Goal: Transaction & Acquisition: Purchase product/service

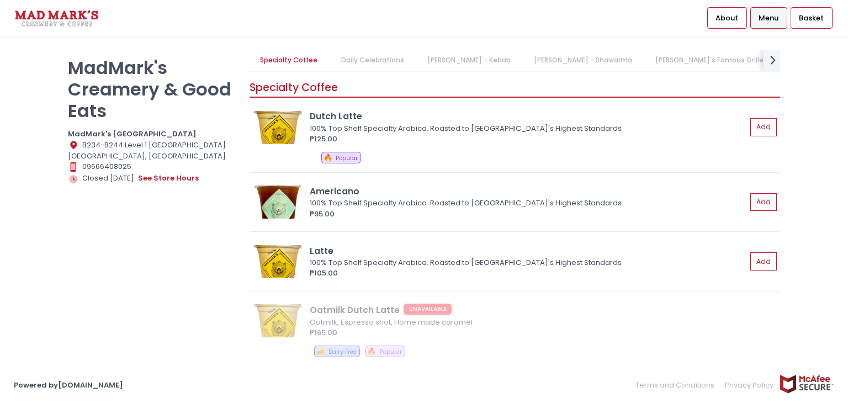
click at [539, 59] on link "[PERSON_NAME] - Shawarma" at bounding box center [583, 60] width 120 height 21
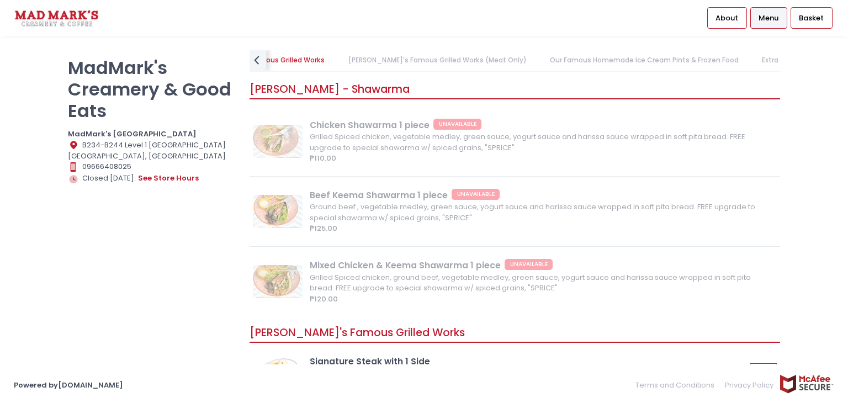
scroll to position [0, 480]
click at [374, 53] on link "[PERSON_NAME]'s Famous Grilled Works (Meat Only)" at bounding box center [438, 60] width 200 height 21
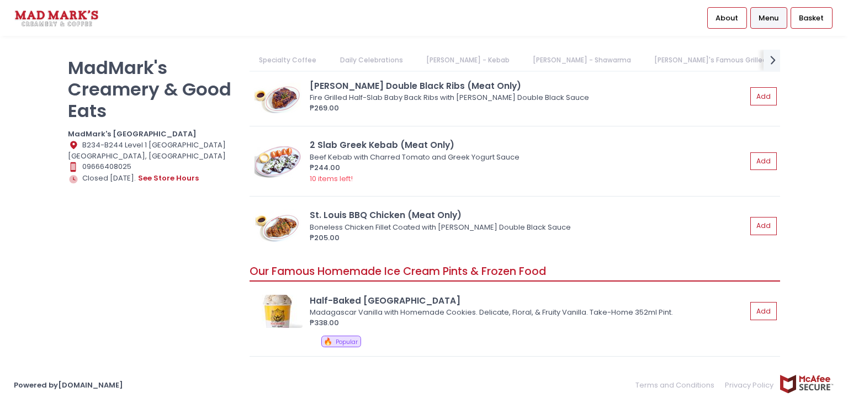
scroll to position [0, 0]
click at [380, 59] on link "Daily Celebrations" at bounding box center [372, 60] width 84 height 21
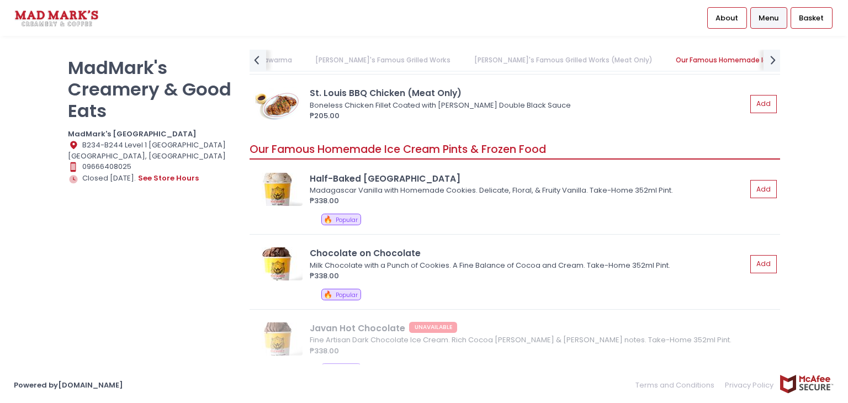
scroll to position [0, 480]
click at [751, 55] on link "Extra Side Dishes" at bounding box center [790, 60] width 79 height 21
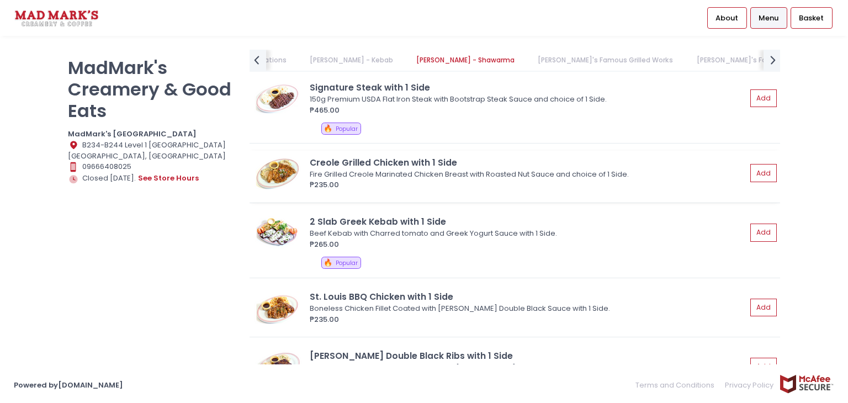
scroll to position [1265, 0]
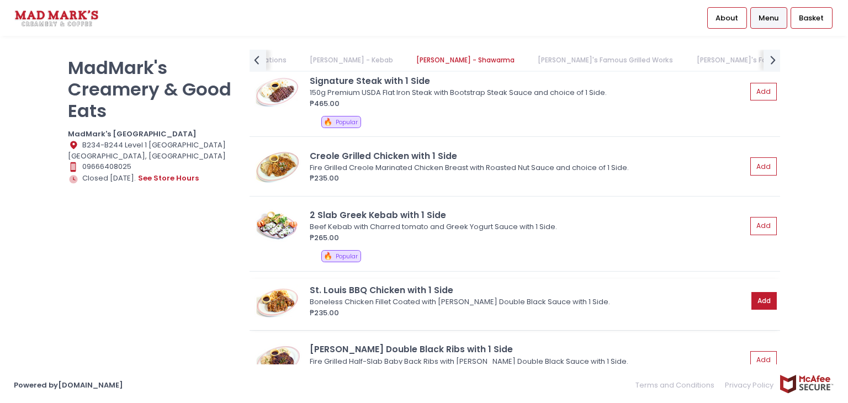
click at [751, 299] on button "Add" at bounding box center [763, 301] width 25 height 18
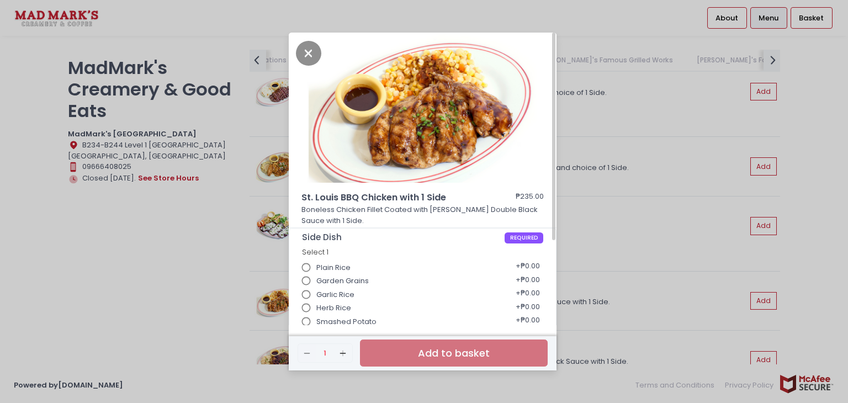
scroll to position [0, 0]
click at [310, 47] on icon "Close" at bounding box center [308, 53] width 25 height 25
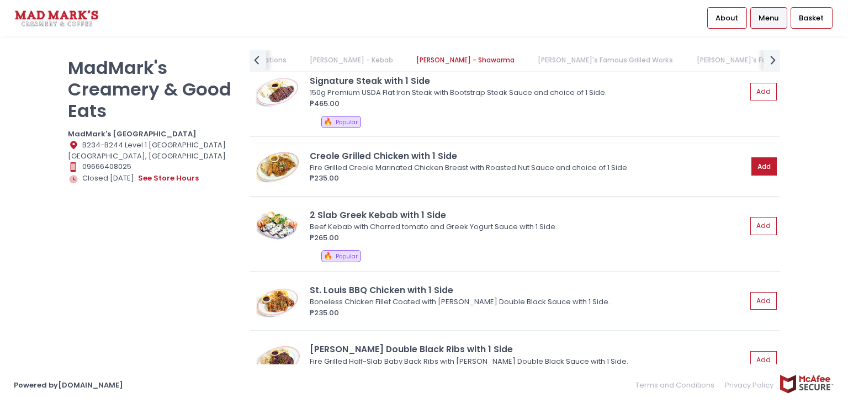
click at [753, 165] on button "Add" at bounding box center [763, 166] width 25 height 18
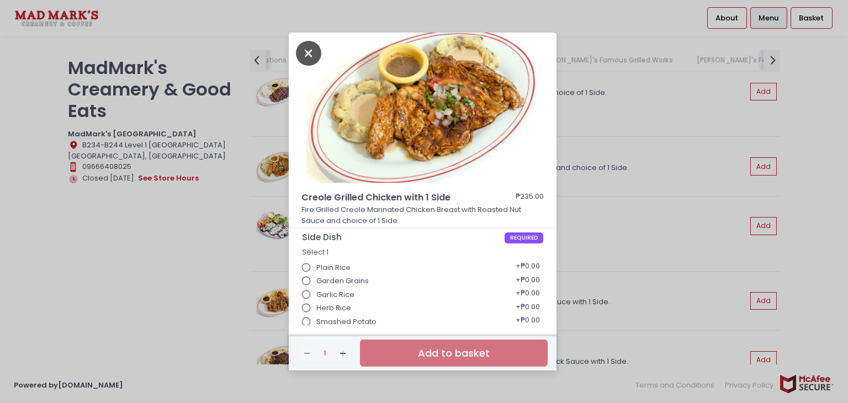
click at [303, 49] on icon "Close" at bounding box center [308, 53] width 25 height 25
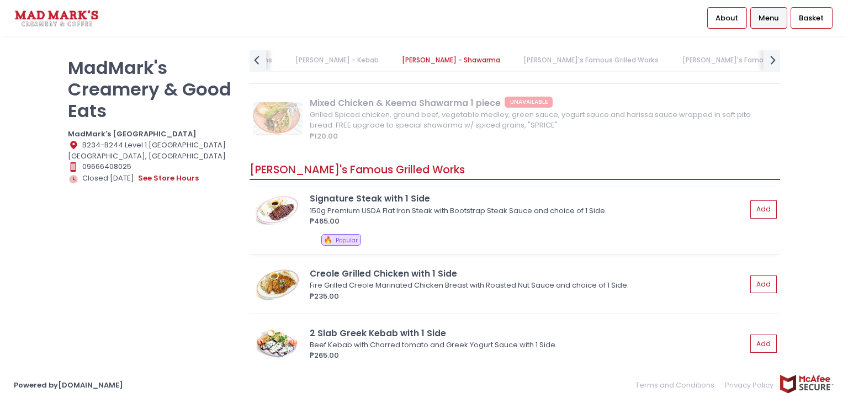
scroll to position [1146, 0]
click at [758, 209] on button "Add" at bounding box center [763, 210] width 25 height 18
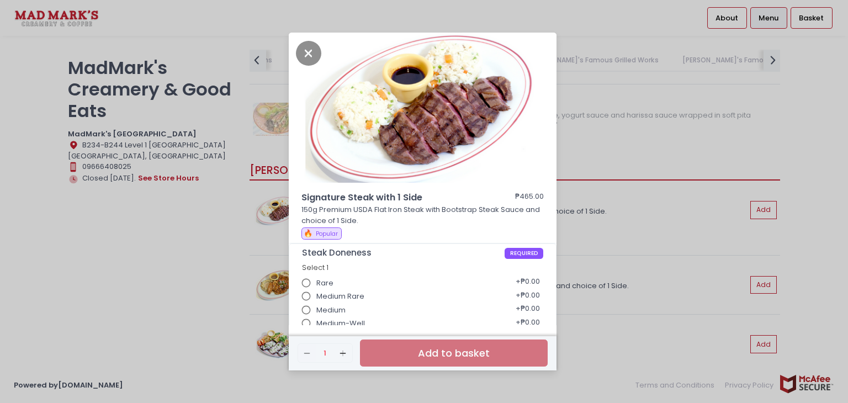
click at [294, 51] on img at bounding box center [423, 108] width 268 height 150
click at [310, 56] on icon "Close" at bounding box center [308, 53] width 25 height 25
